Goal: Check status: Check status

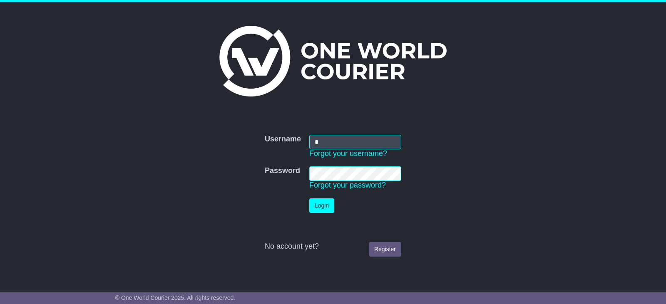
type input "*"
click at [330, 134] on td "Username * Forgot your username?" at bounding box center [355, 147] width 100 height 32
click at [328, 142] on input "*" at bounding box center [355, 142] width 92 height 15
type input "**********"
click button "Login" at bounding box center [321, 206] width 25 height 15
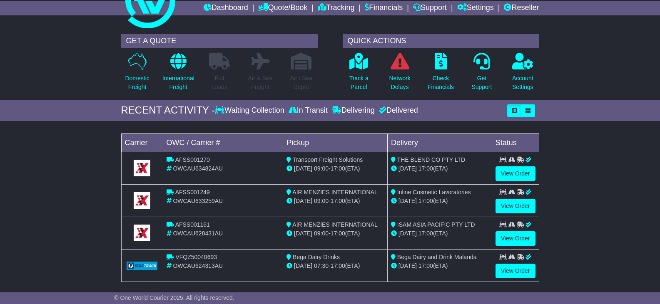
scroll to position [42, 0]
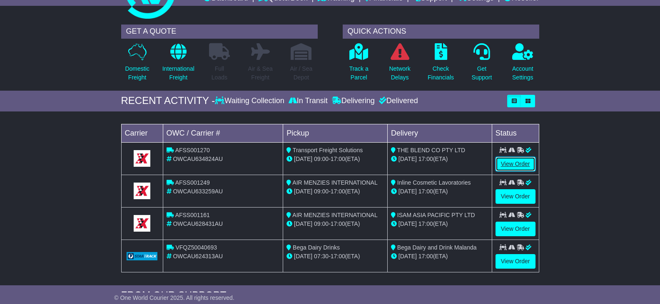
click at [515, 162] on link "View Order" at bounding box center [516, 164] width 40 height 15
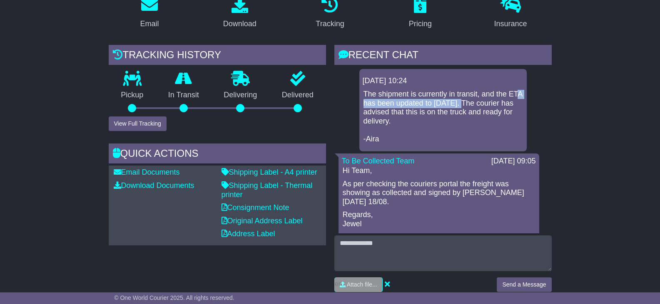
drag, startPoint x: 374, startPoint y: 94, endPoint x: 477, endPoint y: 94, distance: 102.9
click at [477, 94] on p "The shipment is currently in transit, and the ETA has been updated to August 20…" at bounding box center [443, 117] width 159 height 54
click at [458, 113] on p "The shipment is currently in transit, and the ETA has been updated to August 20…" at bounding box center [443, 117] width 159 height 54
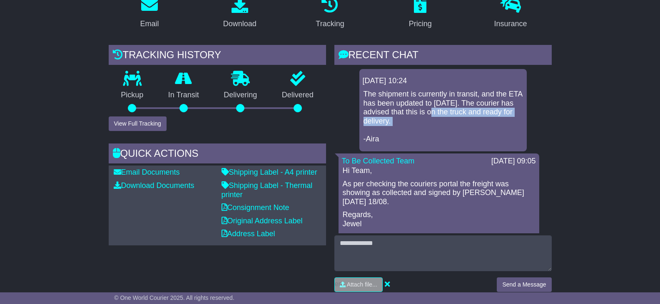
drag, startPoint x: 458, startPoint y: 113, endPoint x: 468, endPoint y: 105, distance: 12.7
click at [468, 105] on p "The shipment is currently in transit, and the ETA has been updated to August 20…" at bounding box center [443, 117] width 159 height 54
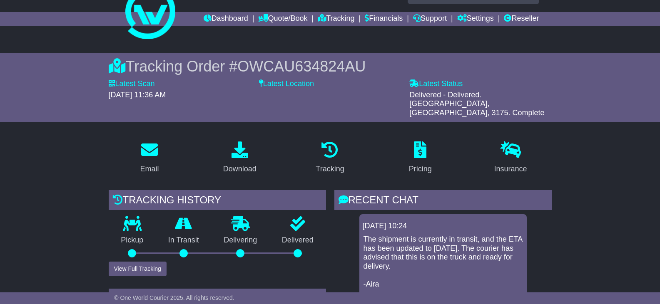
scroll to position [42, 0]
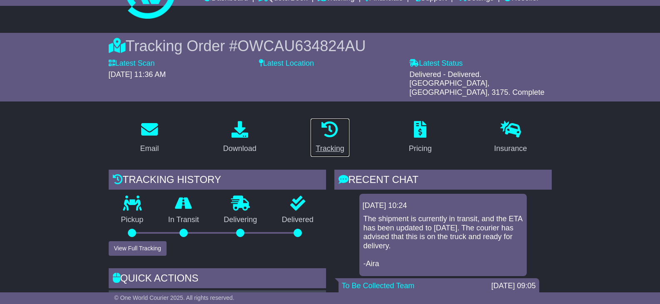
click at [333, 124] on icon at bounding box center [330, 129] width 17 height 17
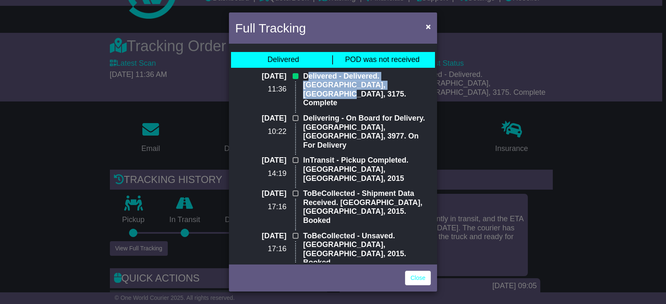
drag, startPoint x: 305, startPoint y: 73, endPoint x: 385, endPoint y: 71, distance: 80.0
click at [382, 87] on p "Delivered - Delivered. Dandenong South, VIC, 3175. Complete" at bounding box center [367, 90] width 128 height 36
click at [383, 63] on span "POD was not received" at bounding box center [382, 59] width 75 height 8
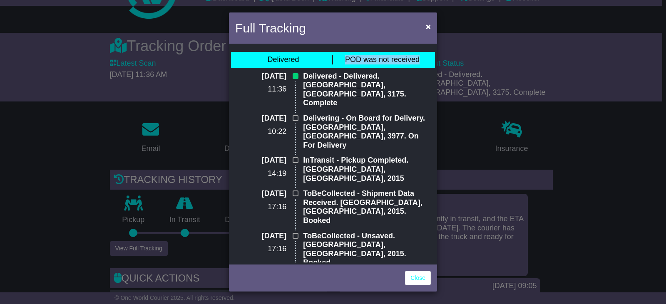
drag, startPoint x: 340, startPoint y: 55, endPoint x: 426, endPoint y: 56, distance: 86.6
click at [426, 56] on div "Delivered POD was not received" at bounding box center [333, 60] width 204 height 16
click at [424, 282] on link "Close" at bounding box center [418, 278] width 26 height 15
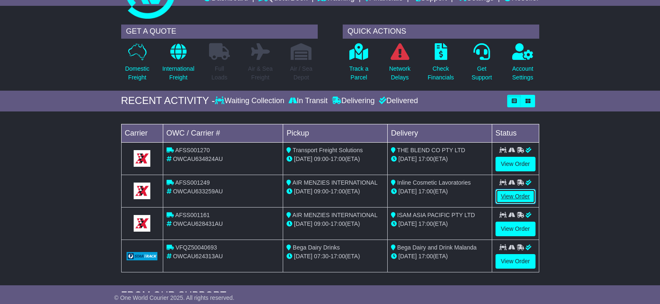
click at [508, 199] on link "View Order" at bounding box center [516, 197] width 40 height 15
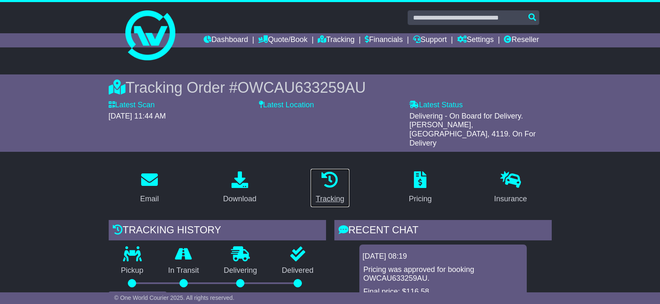
click at [330, 173] on link "Tracking" at bounding box center [329, 188] width 39 height 39
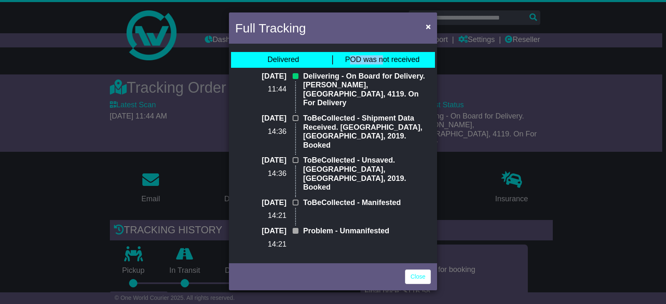
drag, startPoint x: 353, startPoint y: 56, endPoint x: 405, endPoint y: 62, distance: 52.9
click at [394, 60] on span "POD was not received" at bounding box center [382, 59] width 75 height 8
click at [406, 63] on span "POD was not received" at bounding box center [382, 59] width 75 height 8
click at [425, 20] on button "×" at bounding box center [428, 26] width 13 height 17
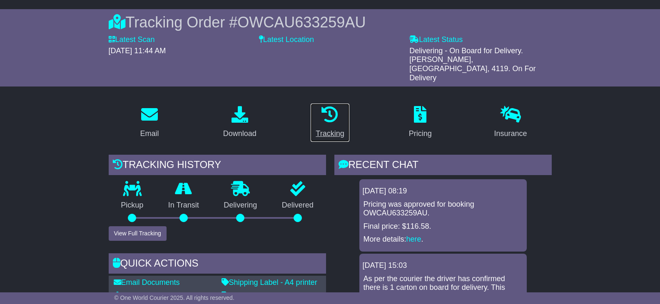
scroll to position [125, 0]
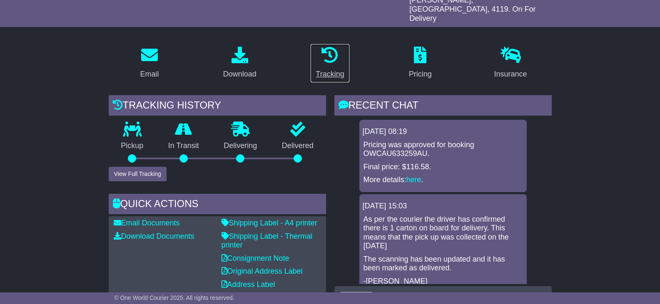
click at [326, 47] on icon at bounding box center [330, 55] width 17 height 17
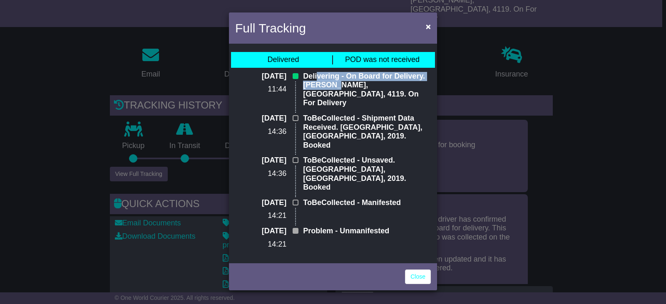
drag, startPoint x: 321, startPoint y: 80, endPoint x: 340, endPoint y: 86, distance: 20.3
click at [340, 86] on p "Delivering - On Board for Delivery. [PERSON_NAME], [GEOGRAPHIC_DATA], 4119. On …" at bounding box center [367, 90] width 128 height 36
click at [428, 30] on span "×" at bounding box center [428, 27] width 5 height 10
